Goal: Check status: Check status

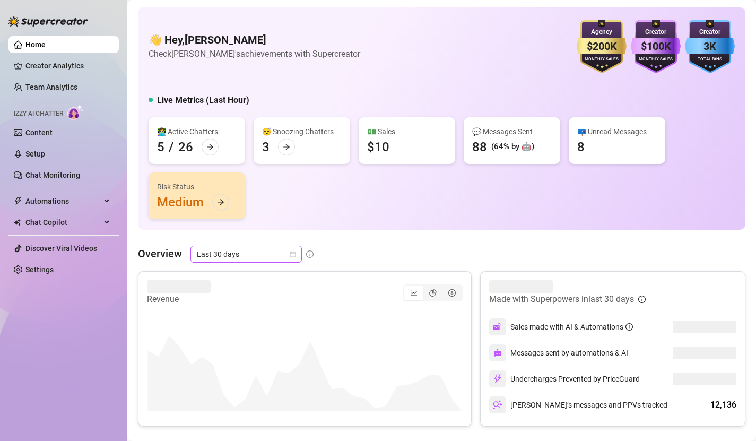
click at [294, 254] on icon "calendar" at bounding box center [293, 254] width 6 height 6
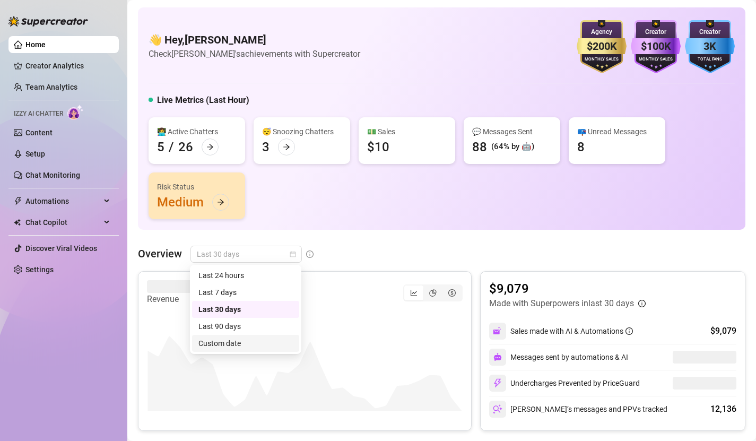
click at [259, 345] on div "Custom date" at bounding box center [245, 343] width 94 height 12
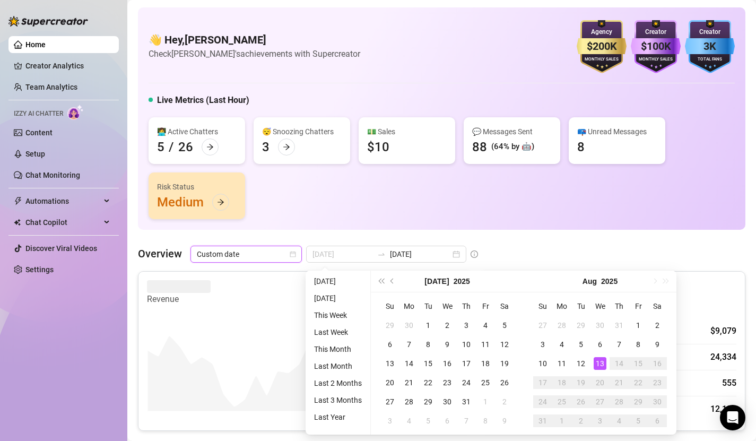
click at [602, 363] on div "13" at bounding box center [599, 363] width 13 height 13
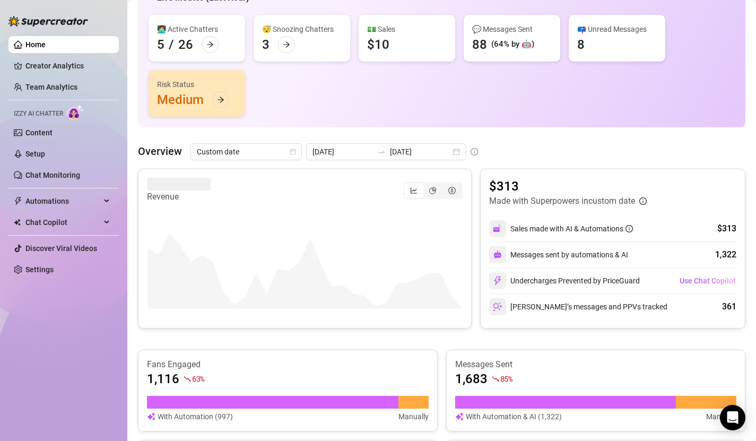
scroll to position [104, 0]
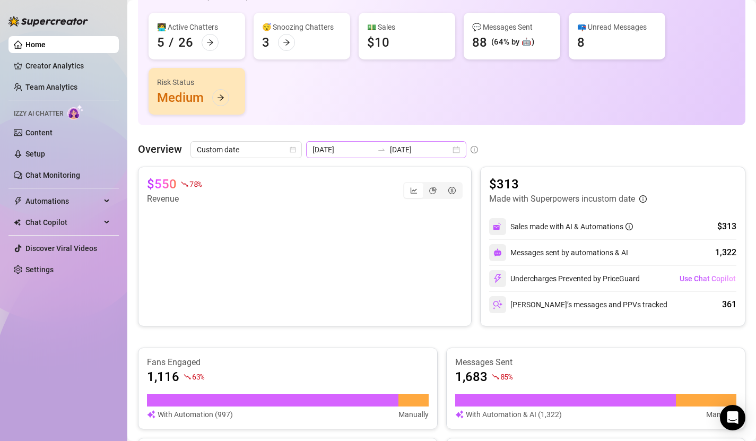
click at [435, 151] on div "[DATE] [DATE]" at bounding box center [386, 149] width 160 height 17
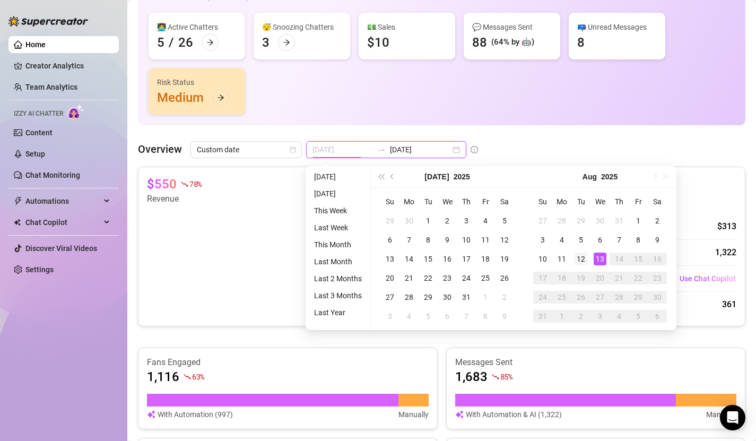
type input "[DATE]"
click at [584, 259] on div "12" at bounding box center [580, 258] width 13 height 13
click at [583, 259] on div "12" at bounding box center [580, 258] width 13 height 13
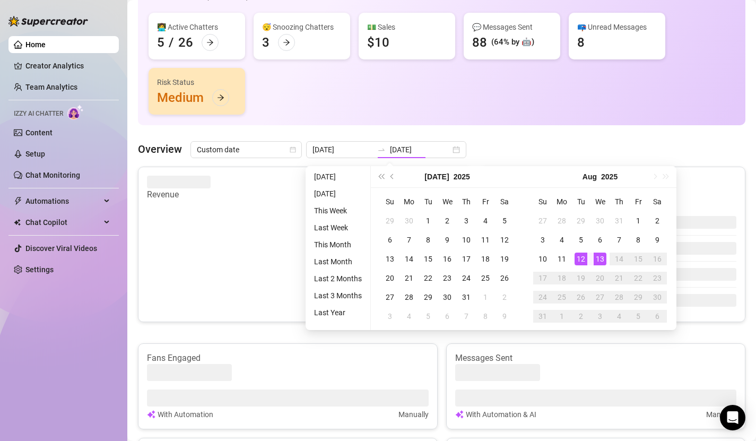
type input "[DATE]"
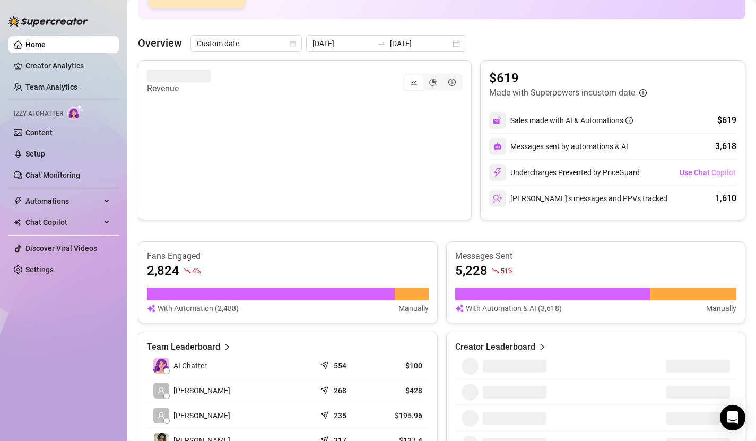
scroll to position [212, 0]
